Goal: Task Accomplishment & Management: Use online tool/utility

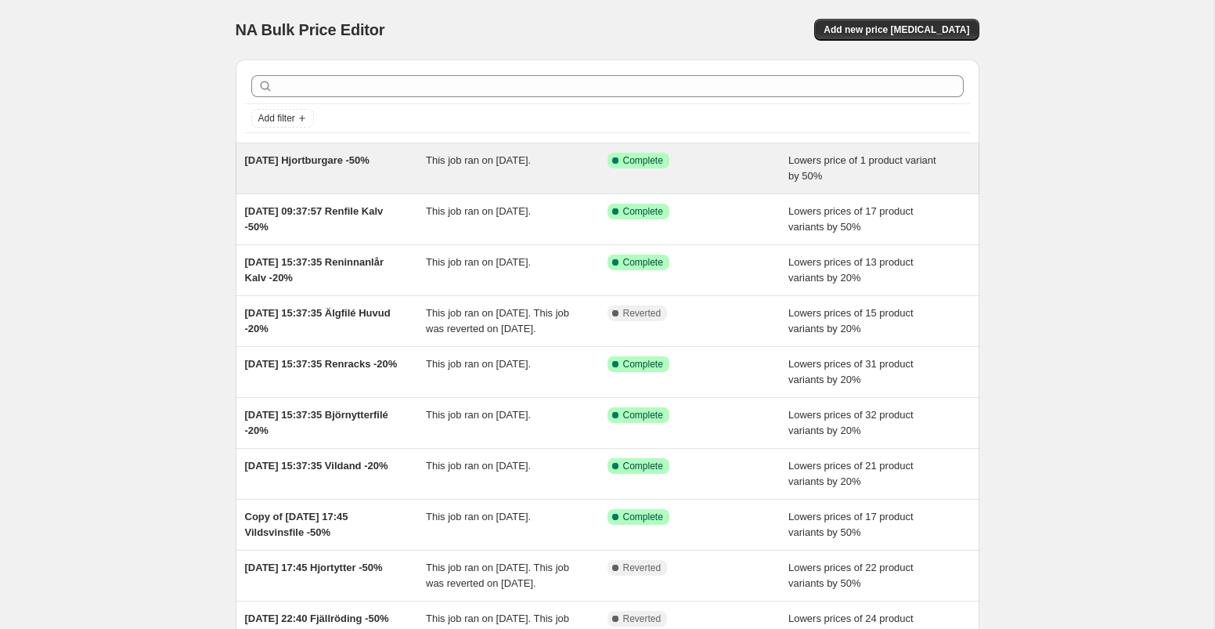
click at [738, 175] on div "Success Complete Complete" at bounding box center [699, 168] width 182 height 31
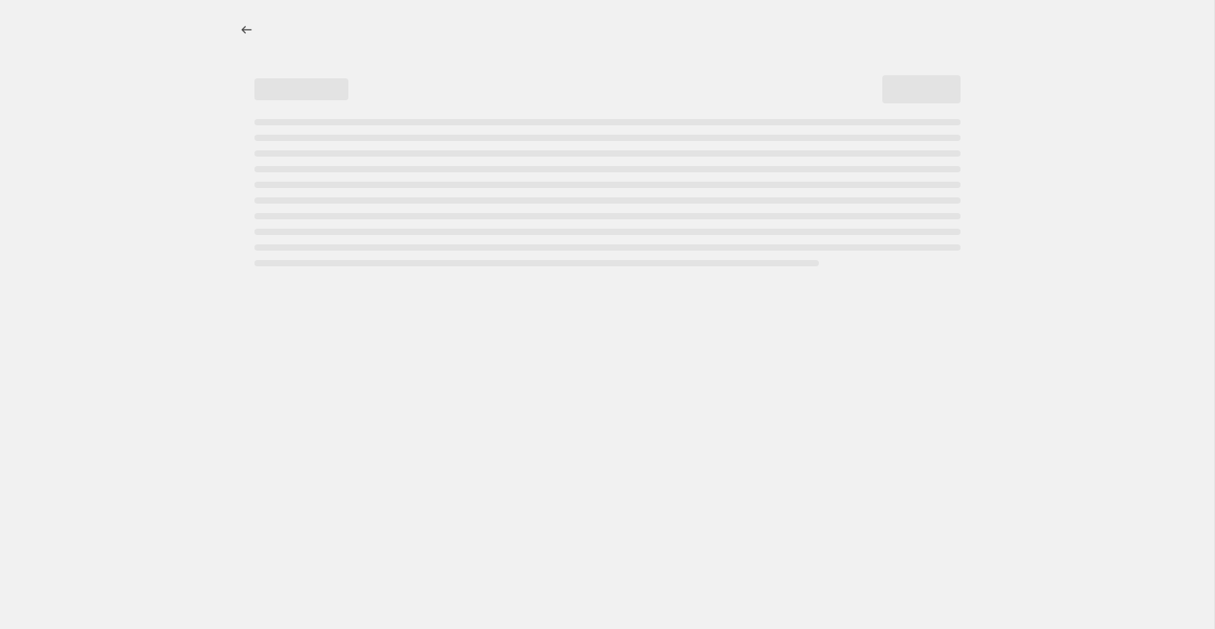
select select "percentage"
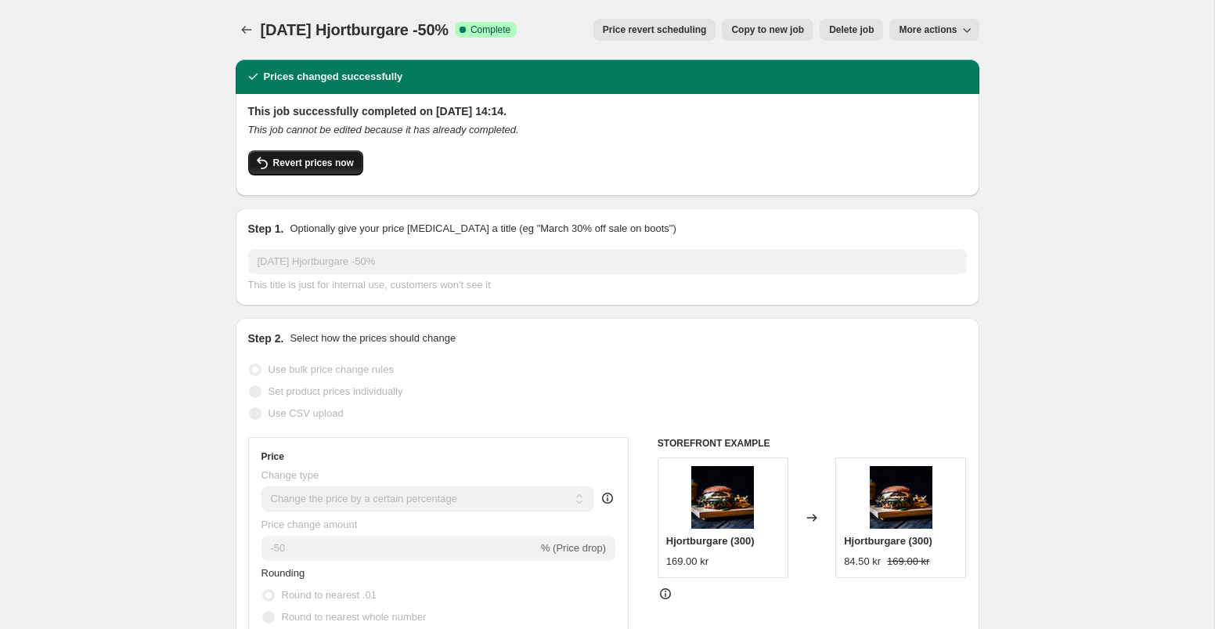
click at [334, 164] on span "Revert prices now" at bounding box center [313, 163] width 81 height 13
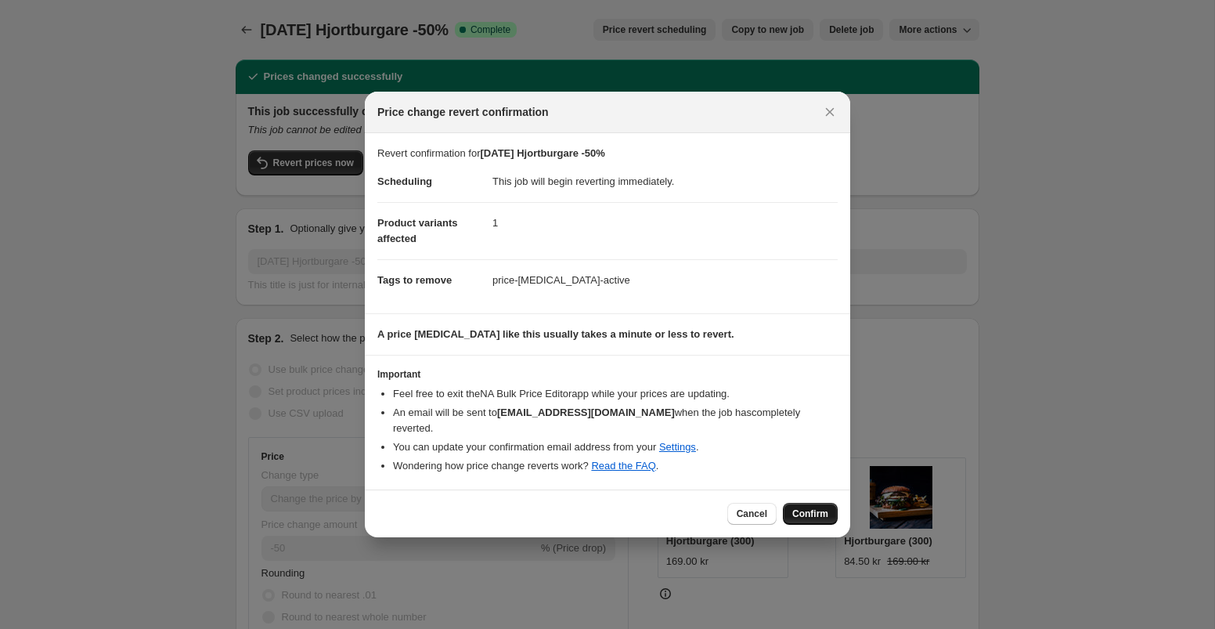
click at [814, 503] on button "Confirm" at bounding box center [810, 514] width 55 height 22
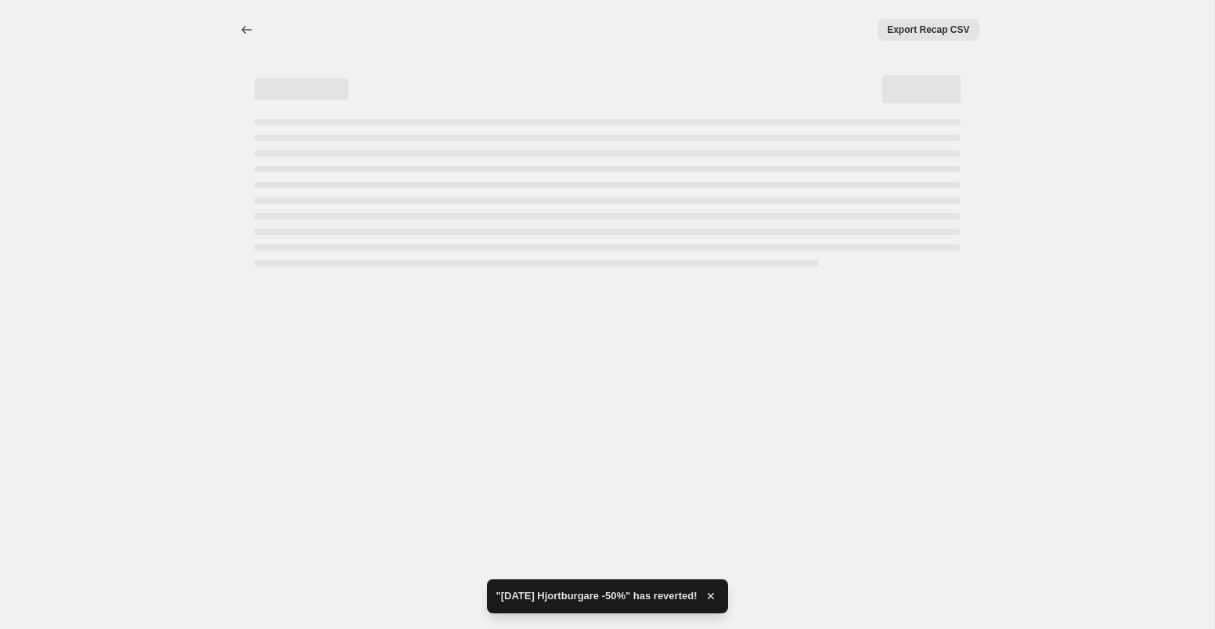
select select "percentage"
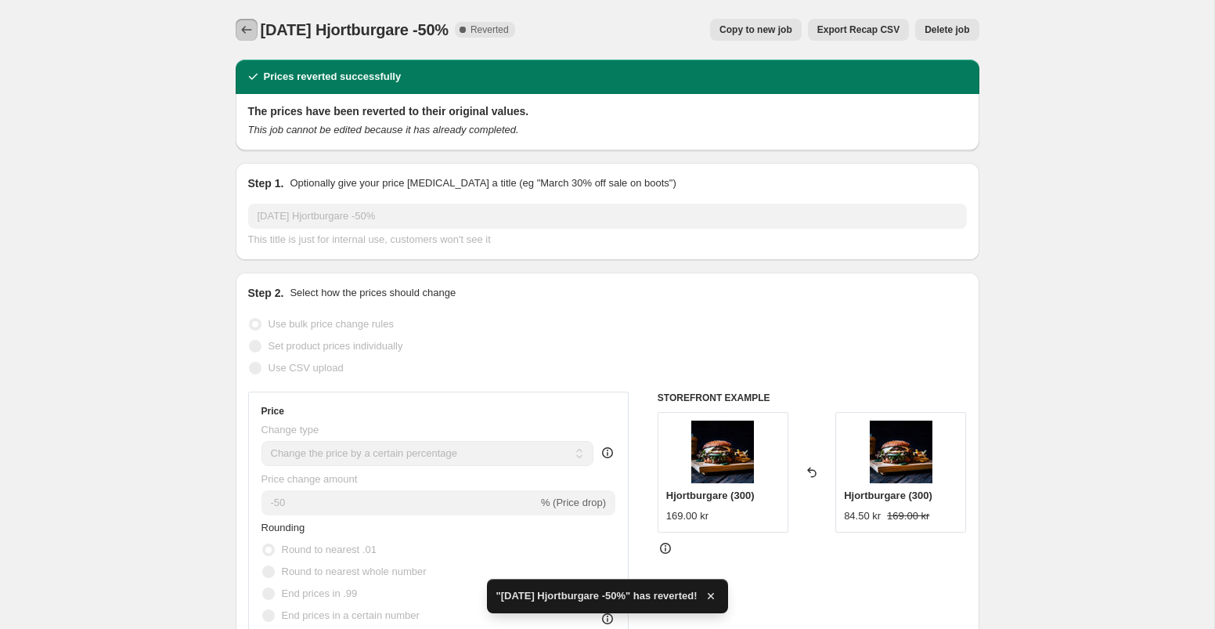
click at [242, 27] on icon "Price change jobs" at bounding box center [247, 30] width 16 height 16
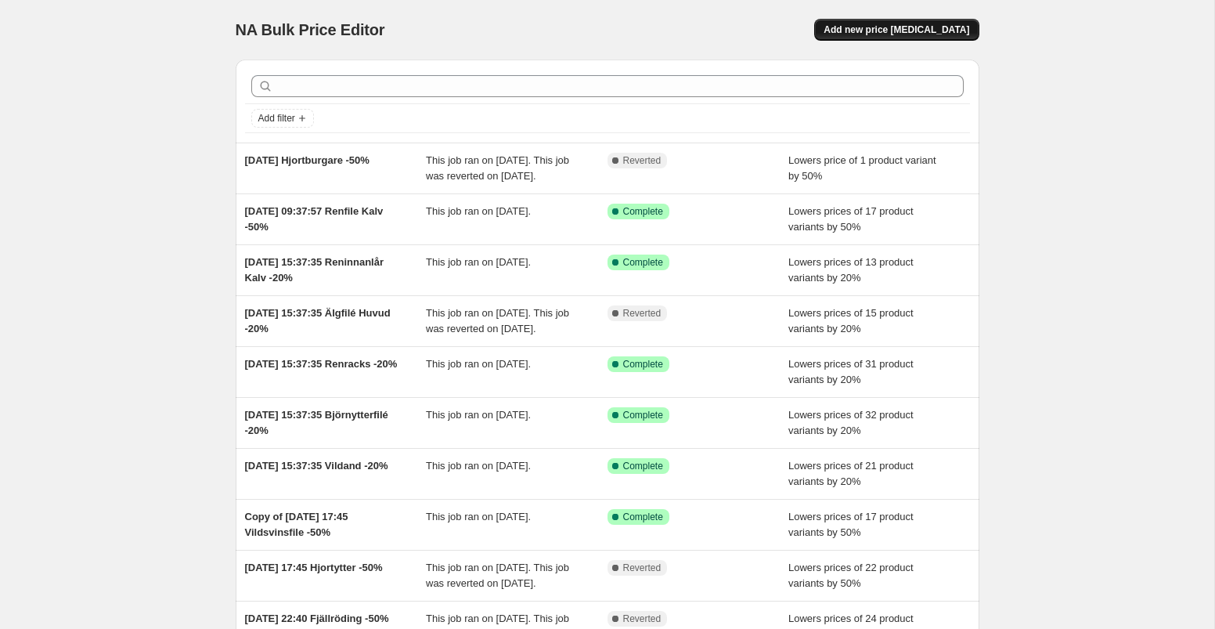
click at [893, 29] on span "Add new price change job" at bounding box center [897, 29] width 146 height 13
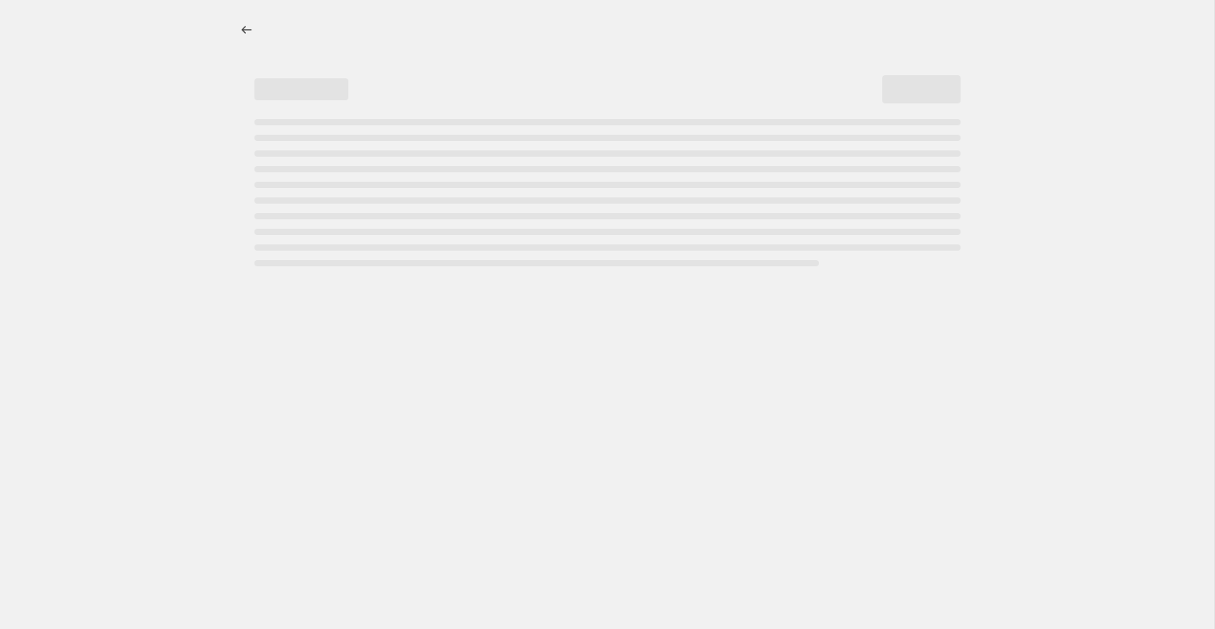
select select "percentage"
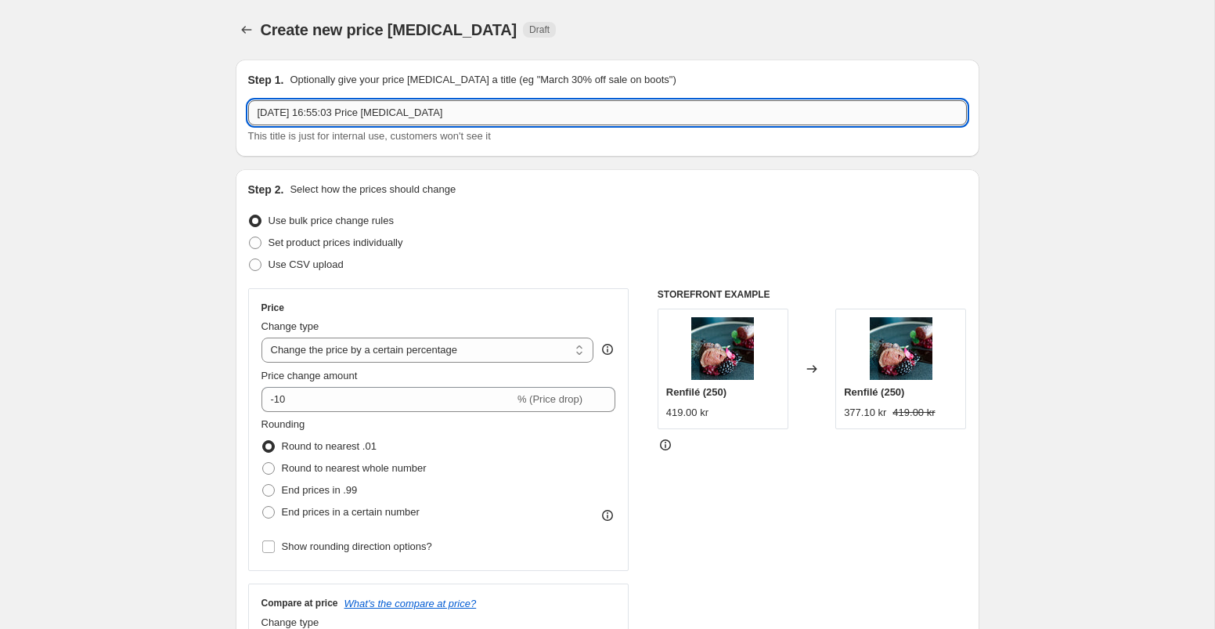
drag, startPoint x: 370, startPoint y: 116, endPoint x: 489, endPoint y: 117, distance: 119.8
click at [489, 117] on input "14 Aug 2025, 16:55:03 Price change job" at bounding box center [607, 112] width 719 height 25
click at [378, 116] on input "14 Aug 2025, 16:55:03 R;kt fasan, vildsvinkarre o vildsvinsstek -50%" at bounding box center [607, 112] width 719 height 25
type input "14 Aug 2025, 16:55:03 Rokt fasan, vildsvinkarre o vildsvinsstek -50%"
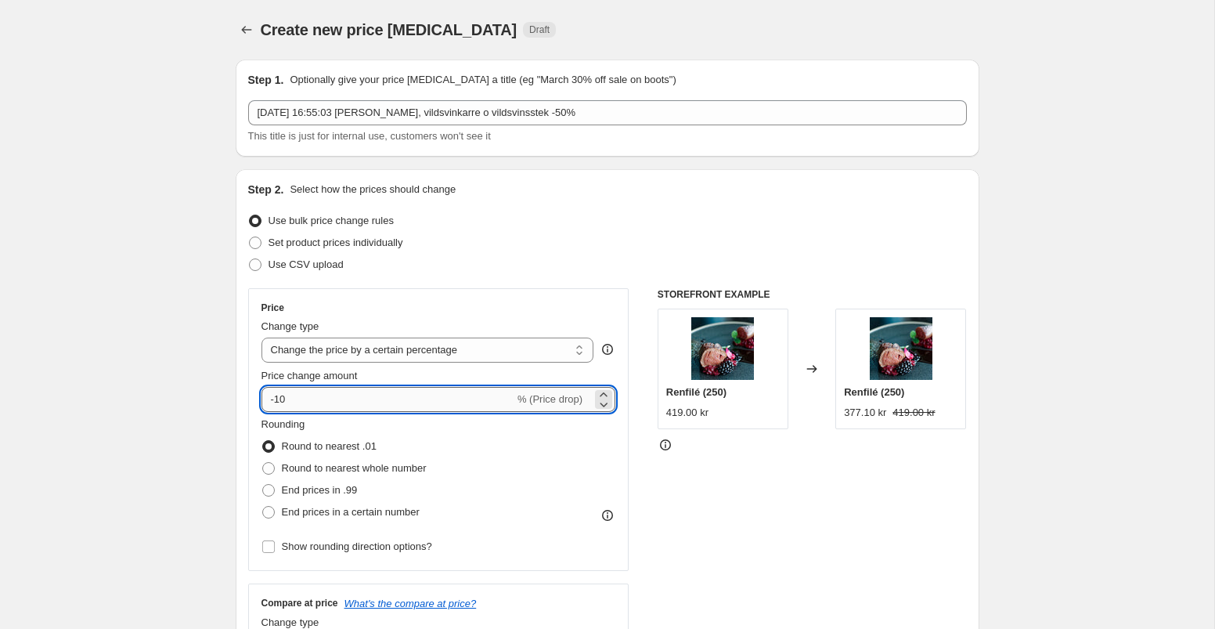
click at [367, 391] on input "-10" at bounding box center [388, 399] width 253 height 25
type input "-1"
type input "-50"
click at [669, 460] on div "STOREFRONT EXAMPLE Renfilé (250) 419.00 kr Changed to Renfilé (250) 377.10 kr 4…" at bounding box center [812, 480] width 309 height 384
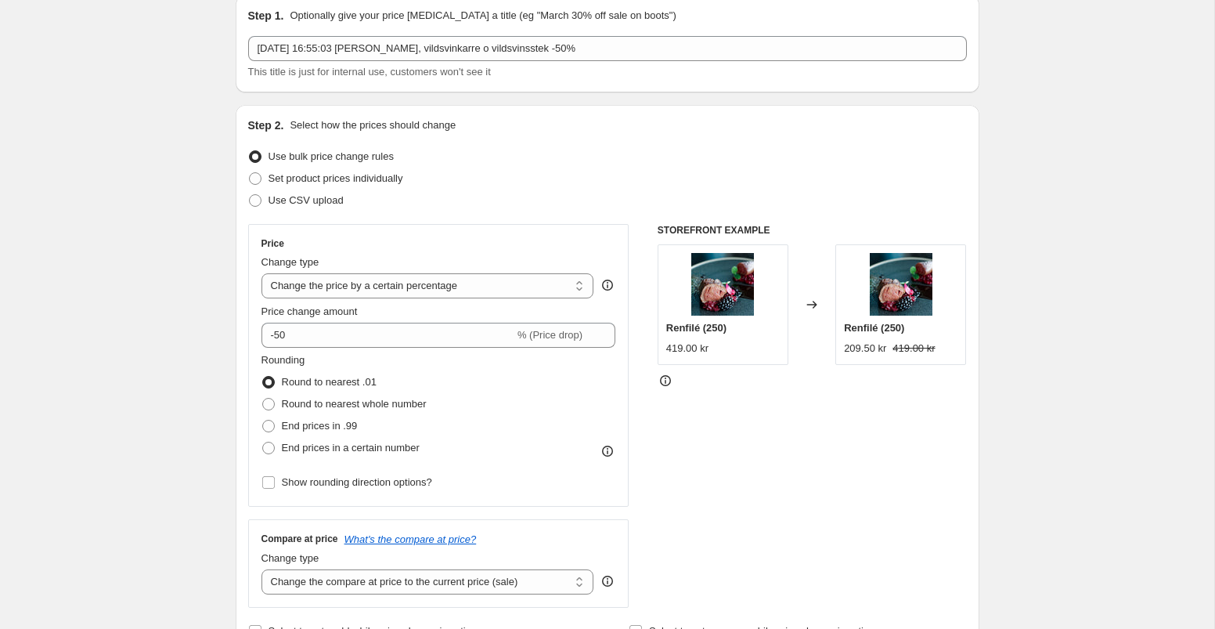
scroll to position [211, 0]
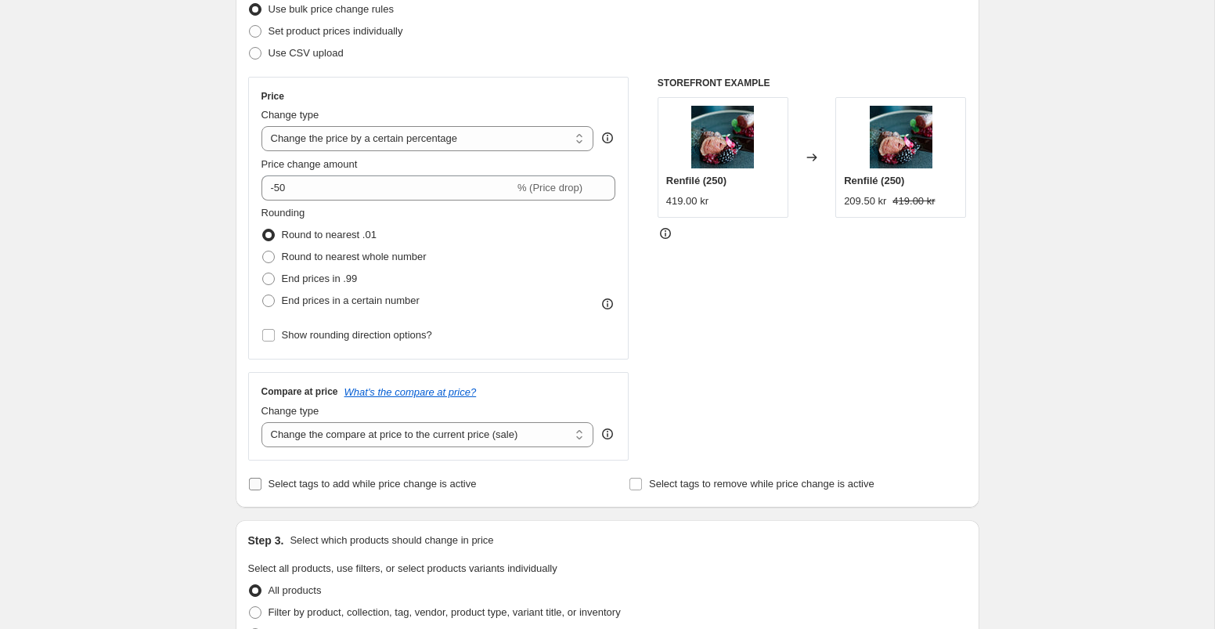
click at [251, 484] on input "Select tags to add while price change is active" at bounding box center [255, 484] width 13 height 13
checkbox input "true"
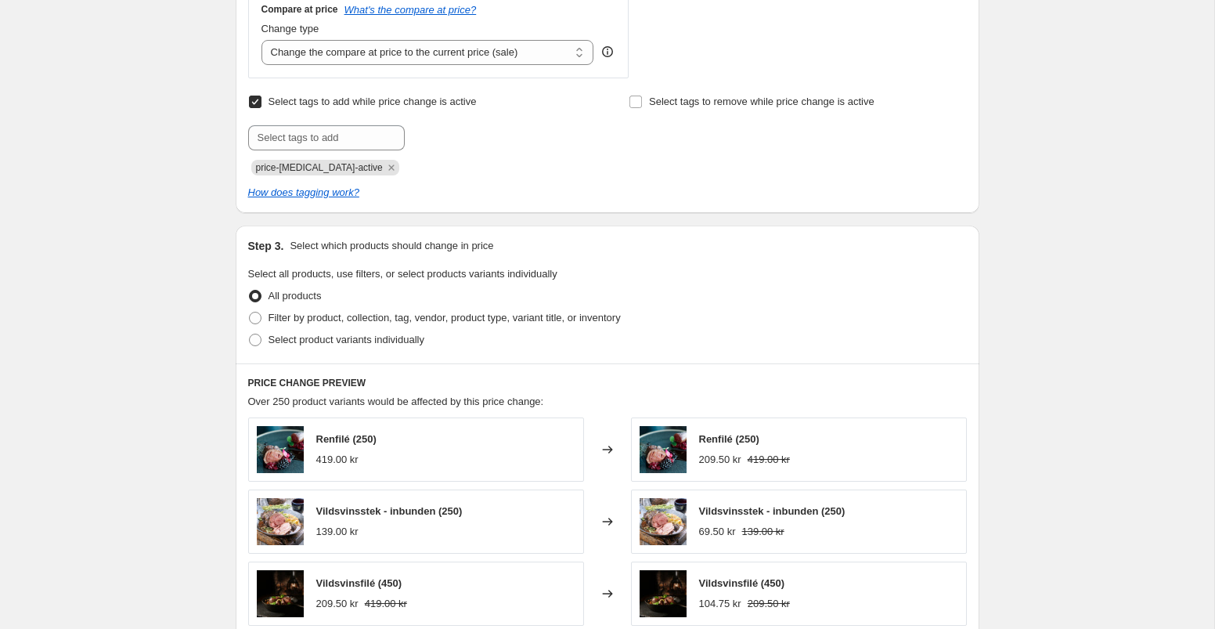
scroll to position [596, 0]
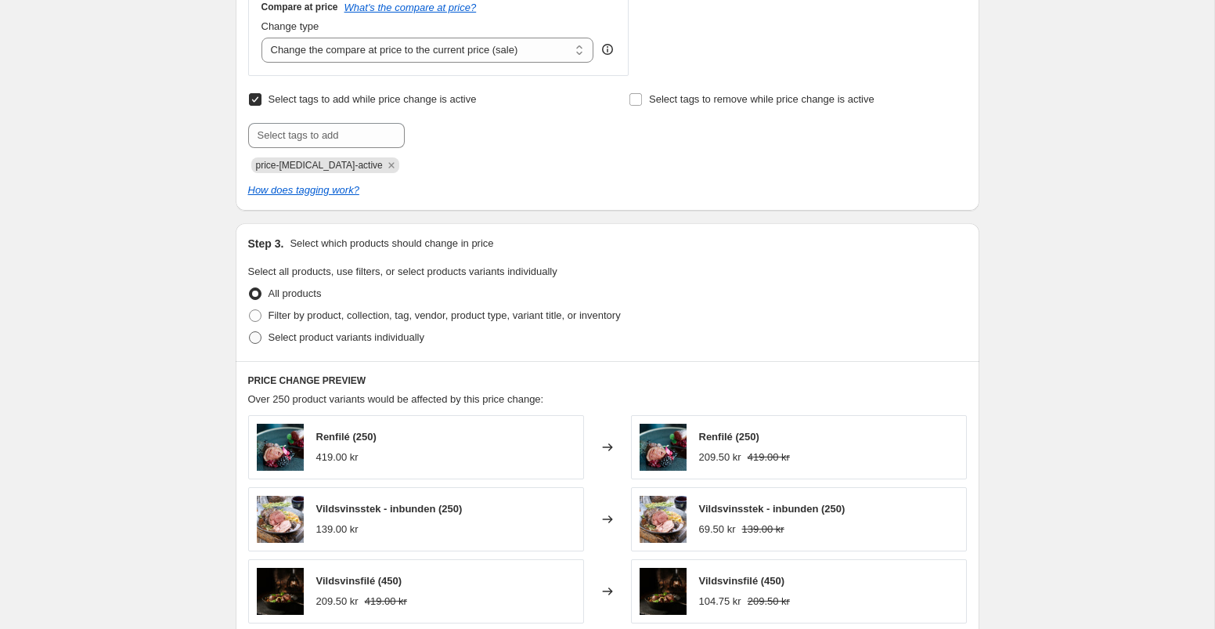
click at [254, 341] on span at bounding box center [255, 337] width 13 height 13
click at [250, 332] on input "Select product variants individually" at bounding box center [249, 331] width 1 height 1
radio input "true"
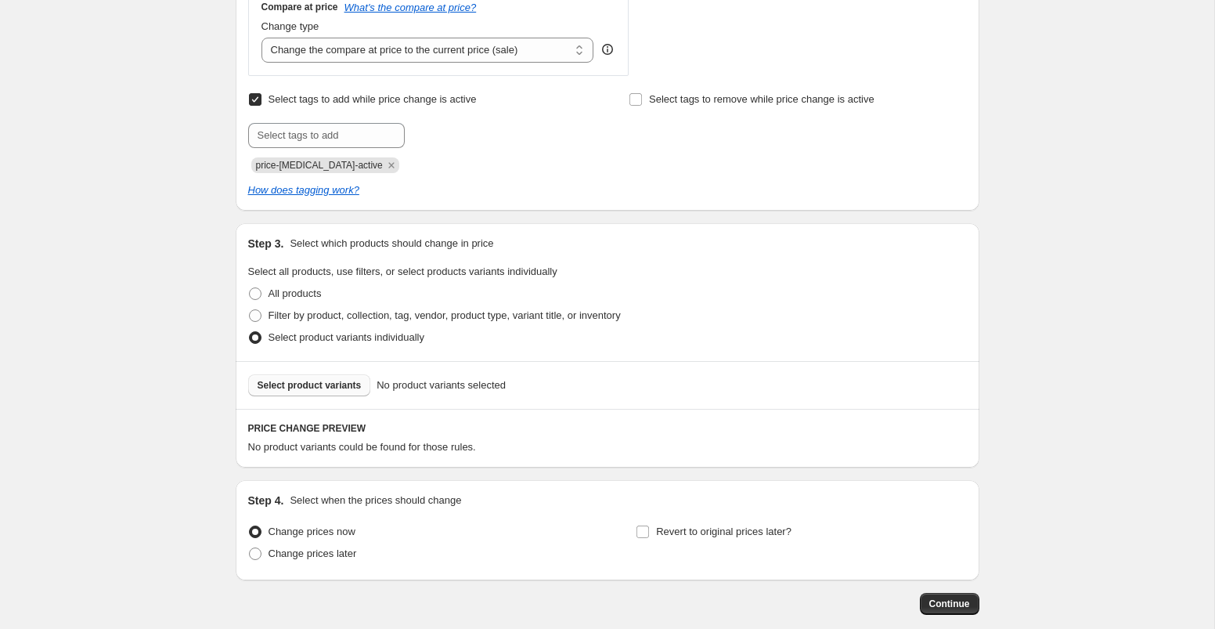
click at [308, 386] on span "Select product variants" at bounding box center [310, 385] width 104 height 13
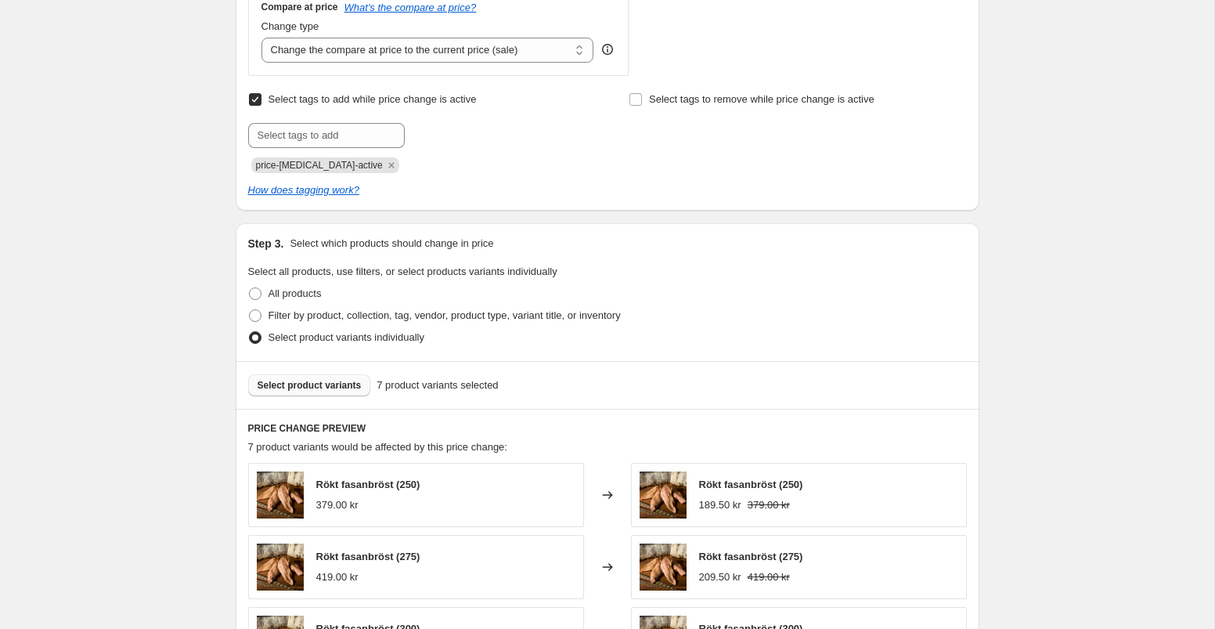
click at [330, 388] on span "Select product variants" at bounding box center [310, 385] width 104 height 13
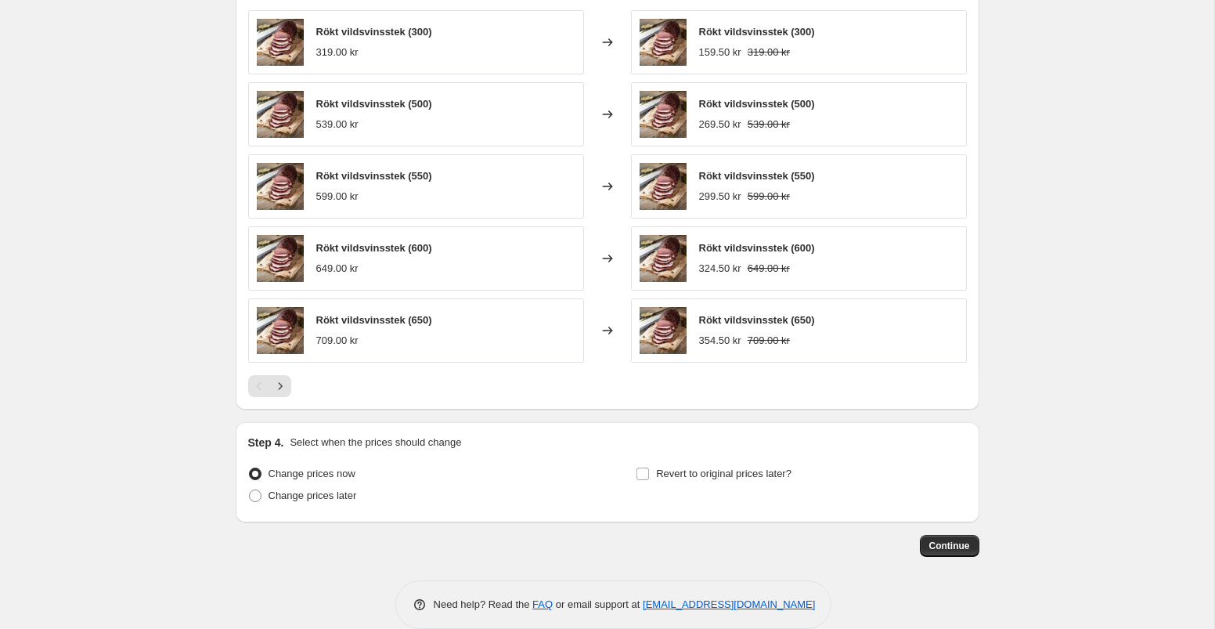
scroll to position [1072, 0]
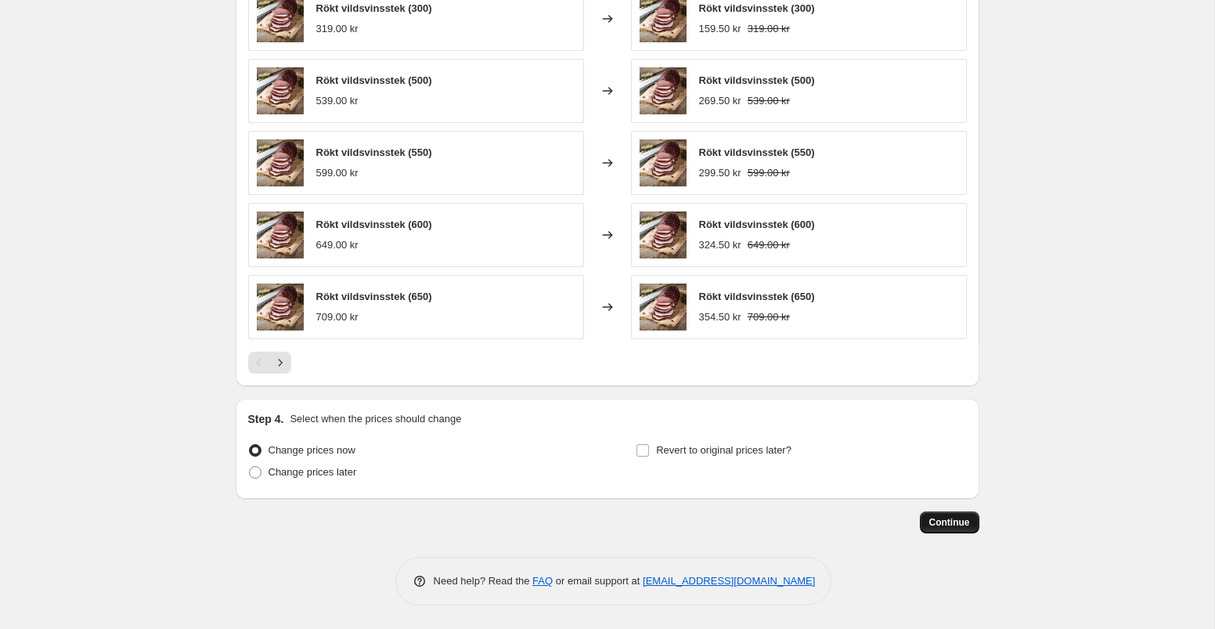
click at [954, 521] on span "Continue" at bounding box center [950, 522] width 41 height 13
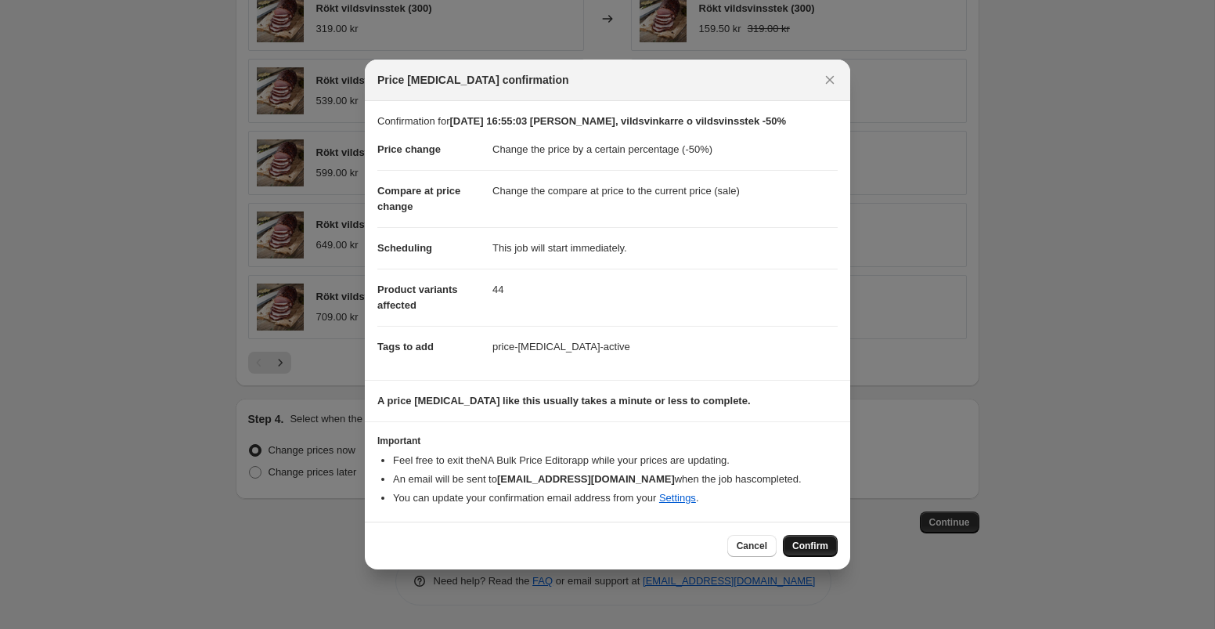
click at [822, 548] on span "Confirm" at bounding box center [810, 546] width 36 height 13
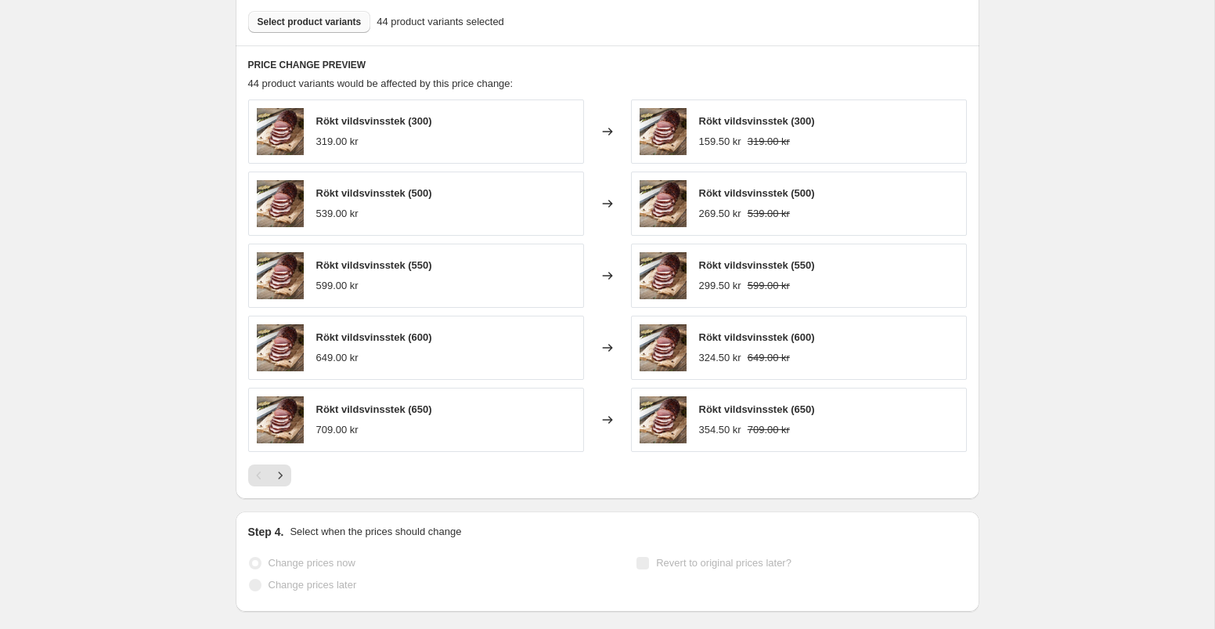
scroll to position [1113, 0]
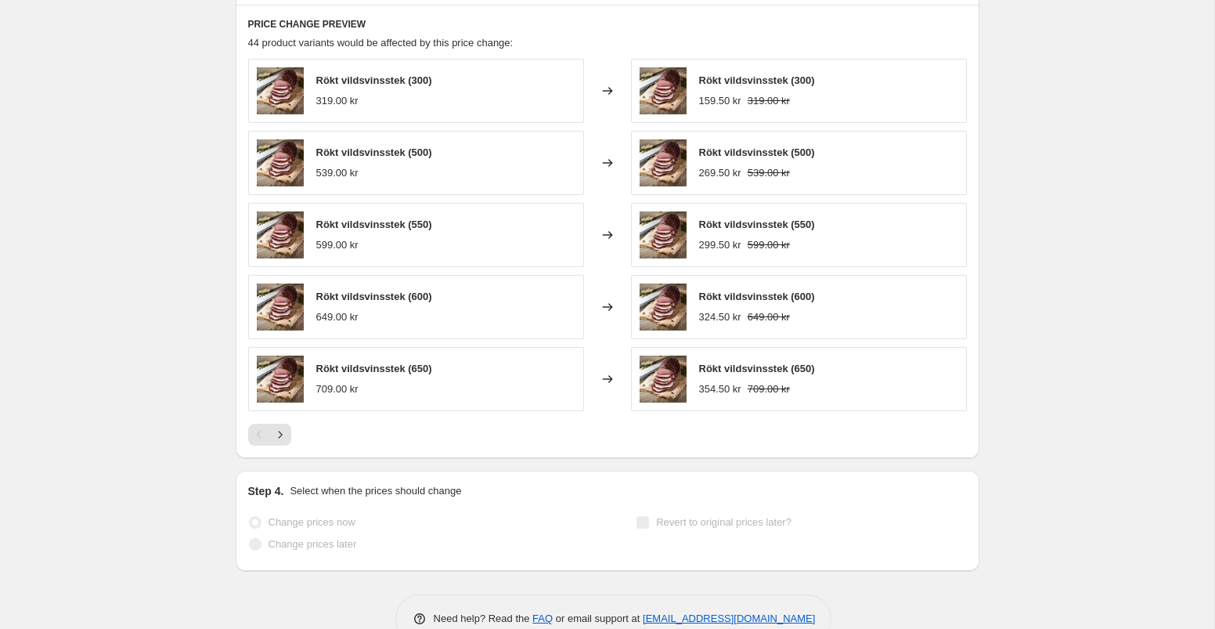
select select "percentage"
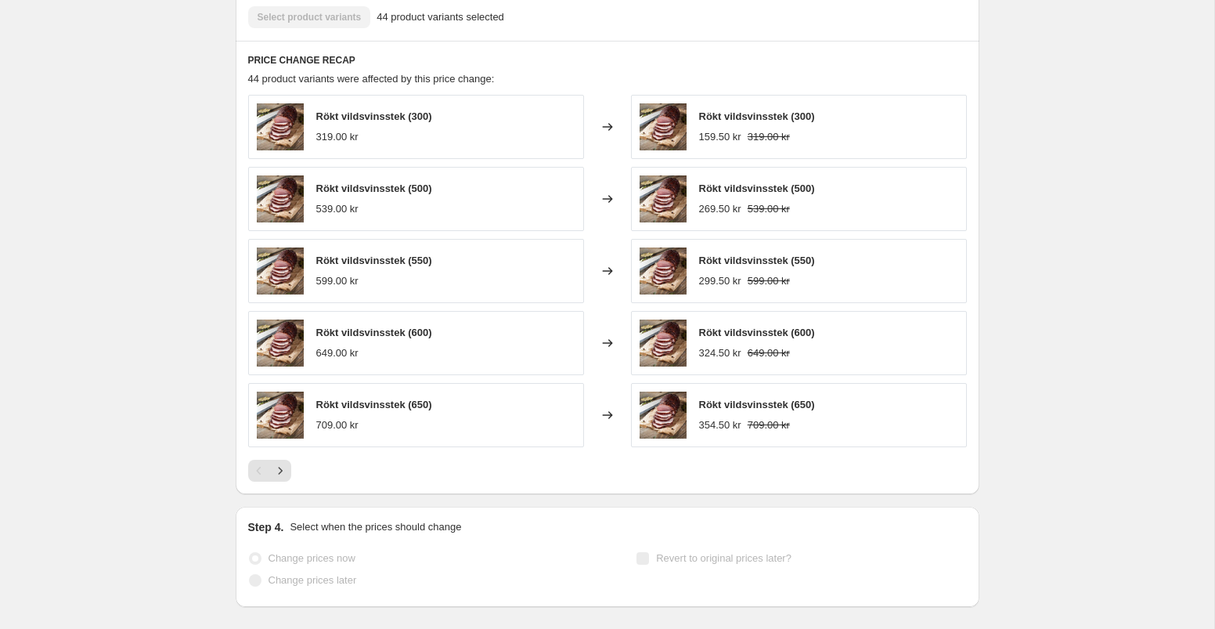
scroll to position [0, 0]
